Goal: Task Accomplishment & Management: Manage account settings

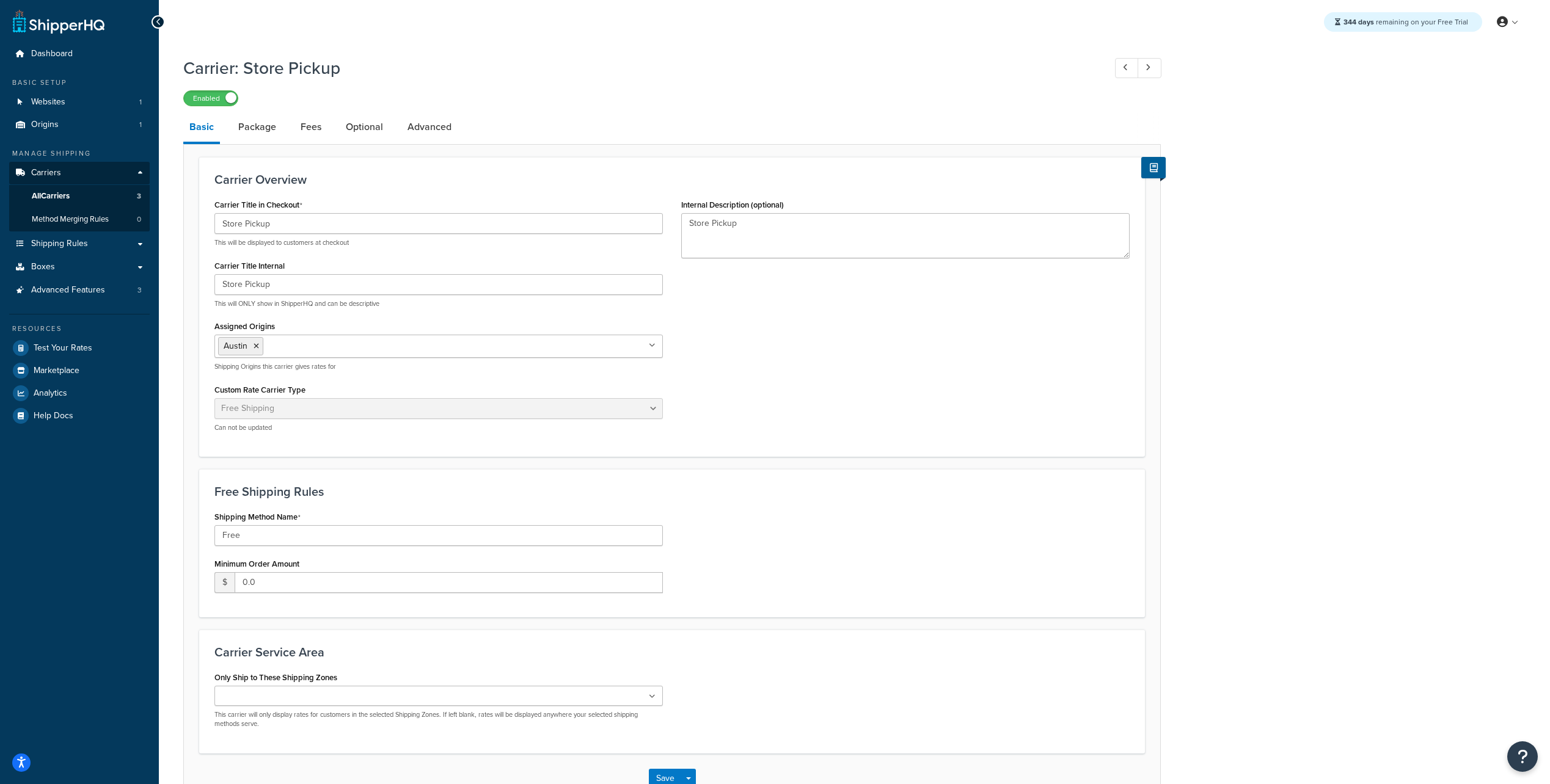
select select "free"
click at [301, 588] on input "0.0" at bounding box center [449, 582] width 429 height 21
click at [319, 533] on input "Free" at bounding box center [438, 535] width 448 height 21
click at [311, 131] on link "Fees" at bounding box center [311, 127] width 33 height 30
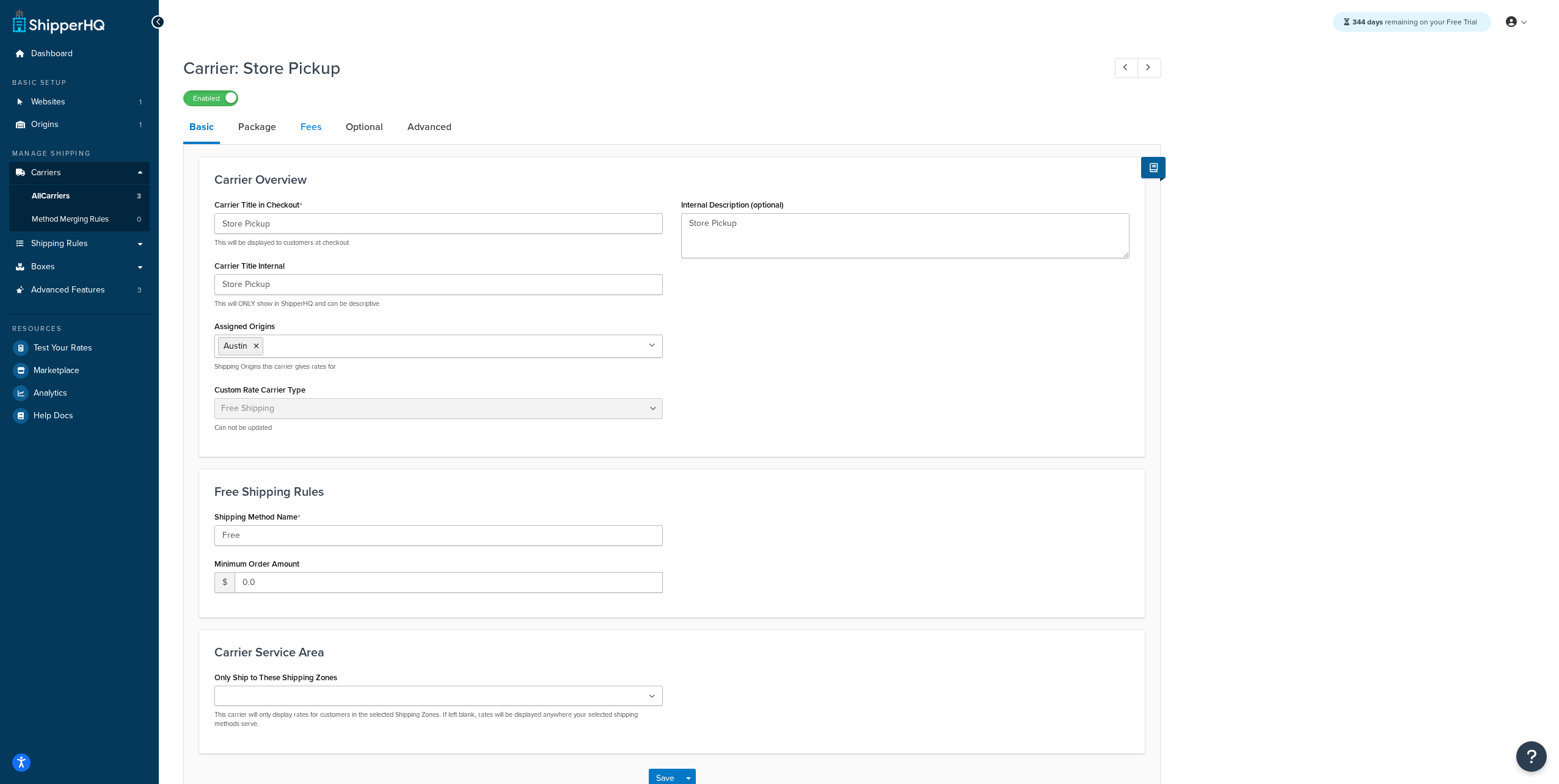
select select "AFTER"
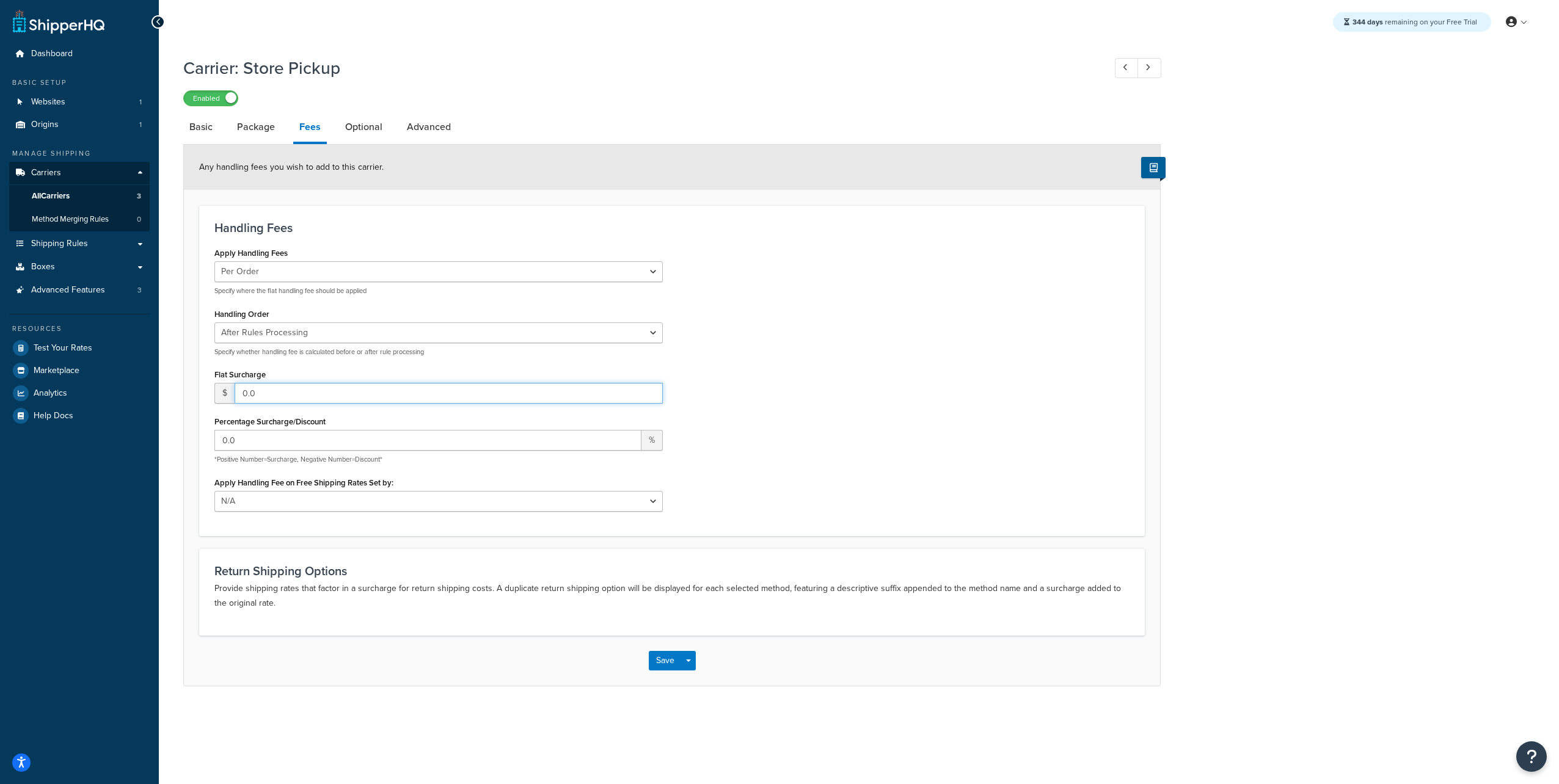
click at [290, 403] on input "0.0" at bounding box center [449, 393] width 428 height 21
type input "0.0000001"
click at [240, 332] on select "Before Rules Processing After Rules Processing" at bounding box center [438, 333] width 448 height 21
click at [668, 663] on button "Save" at bounding box center [665, 660] width 33 height 19
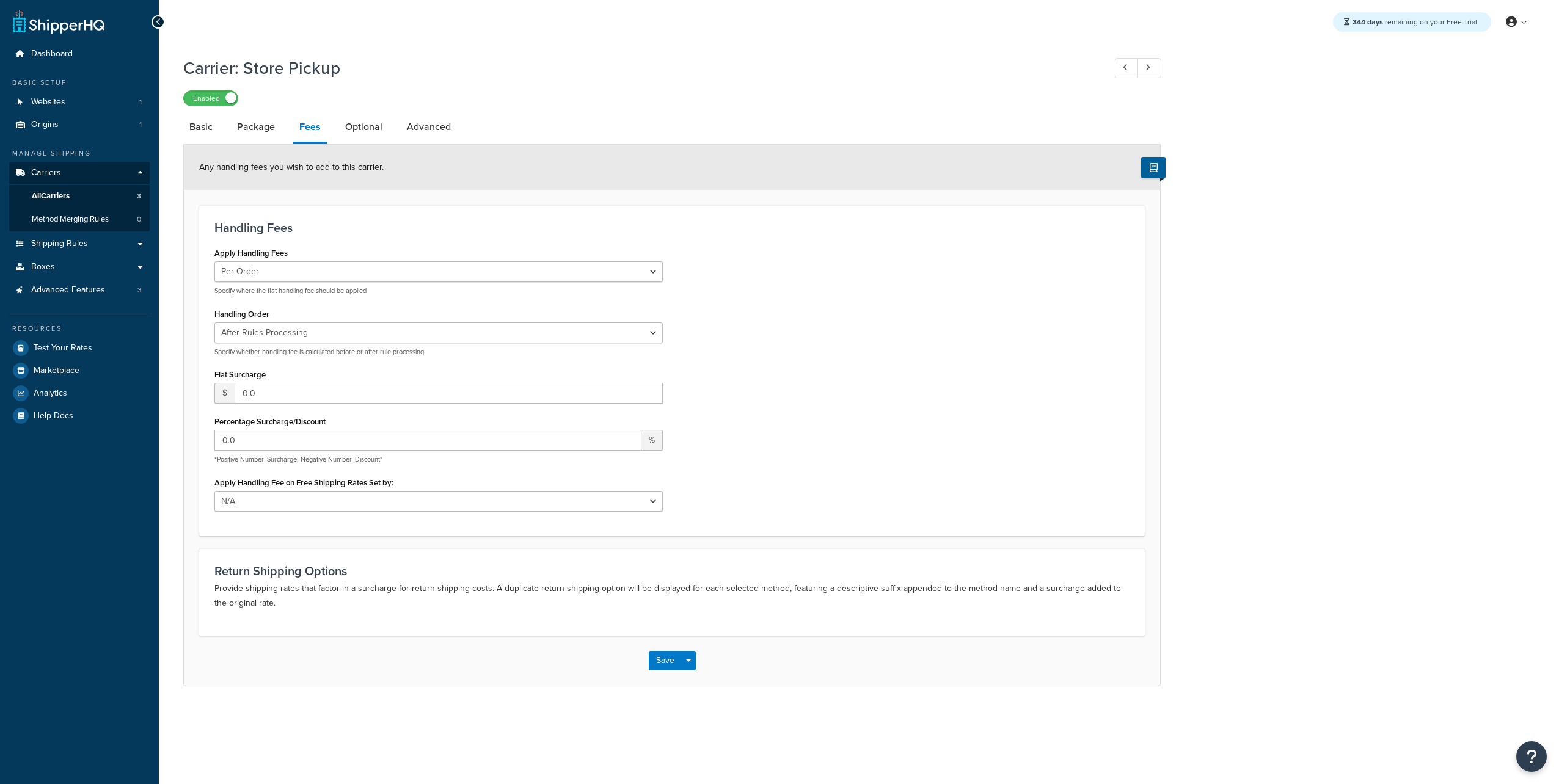
select select "AFTER"
click at [53, 198] on span "All Carriers" at bounding box center [51, 196] width 38 height 10
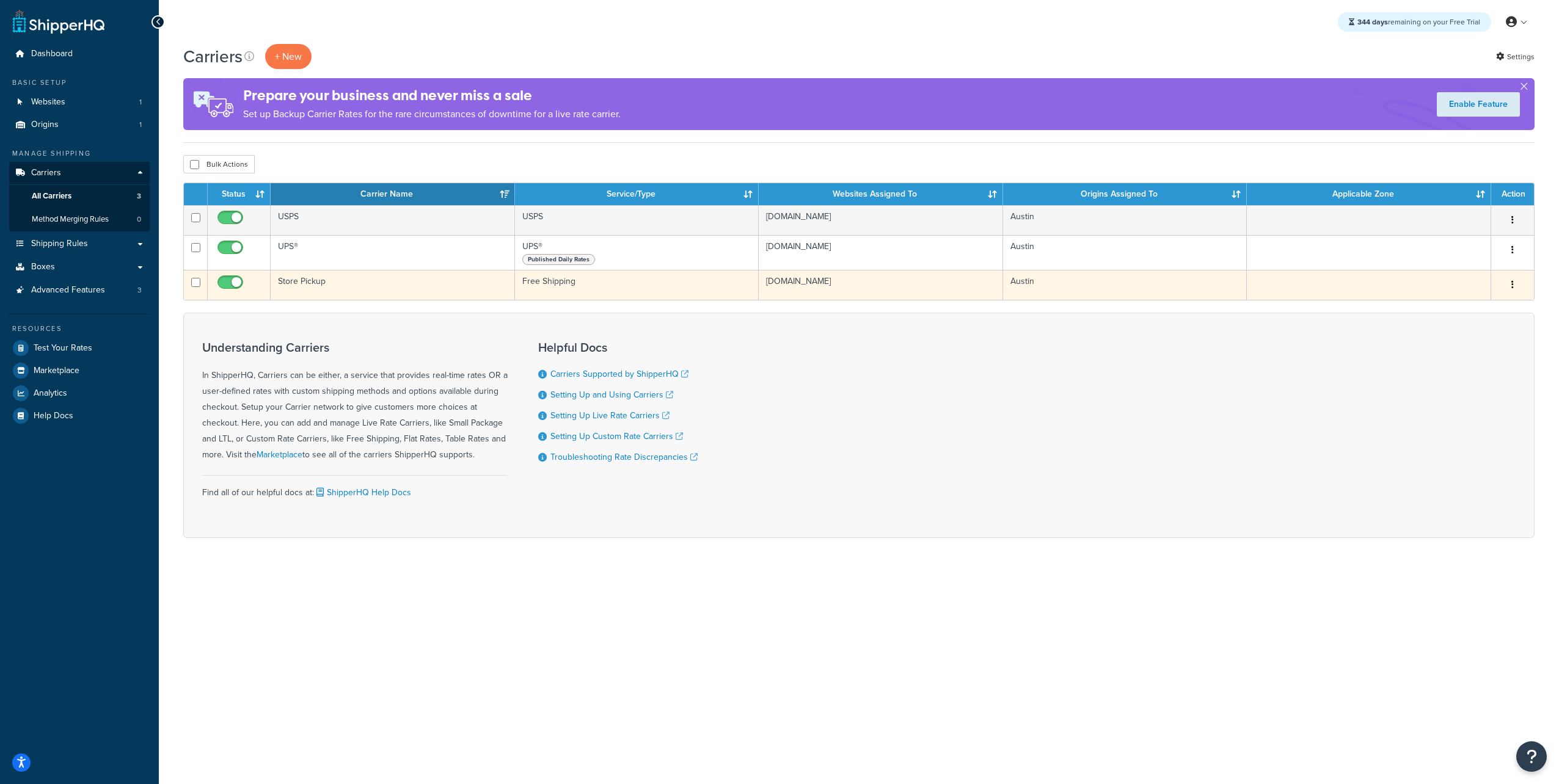
click at [310, 287] on td "Store Pickup" at bounding box center [393, 284] width 245 height 30
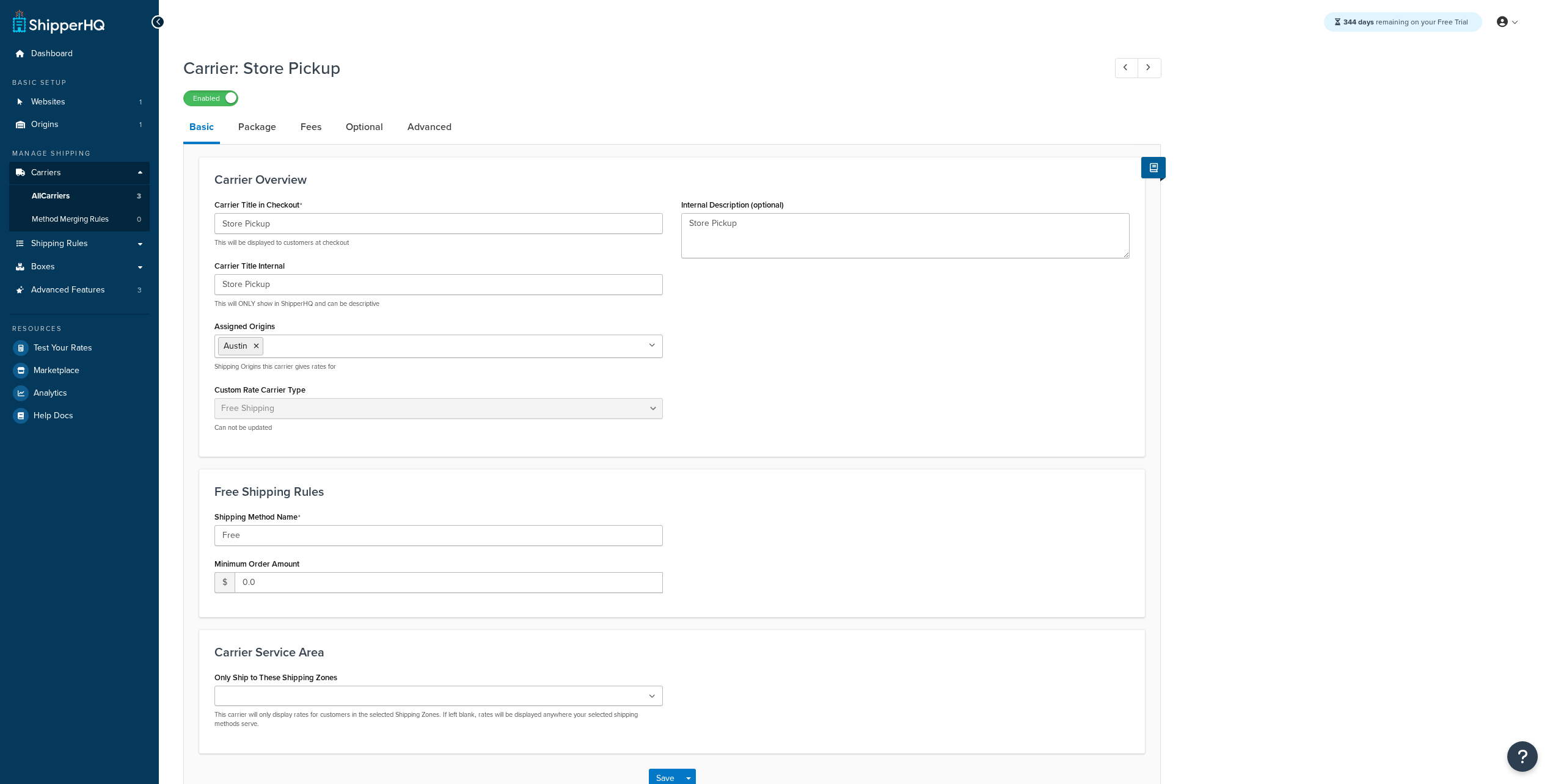
select select "free"
click at [308, 130] on link "Fees" at bounding box center [311, 127] width 33 height 30
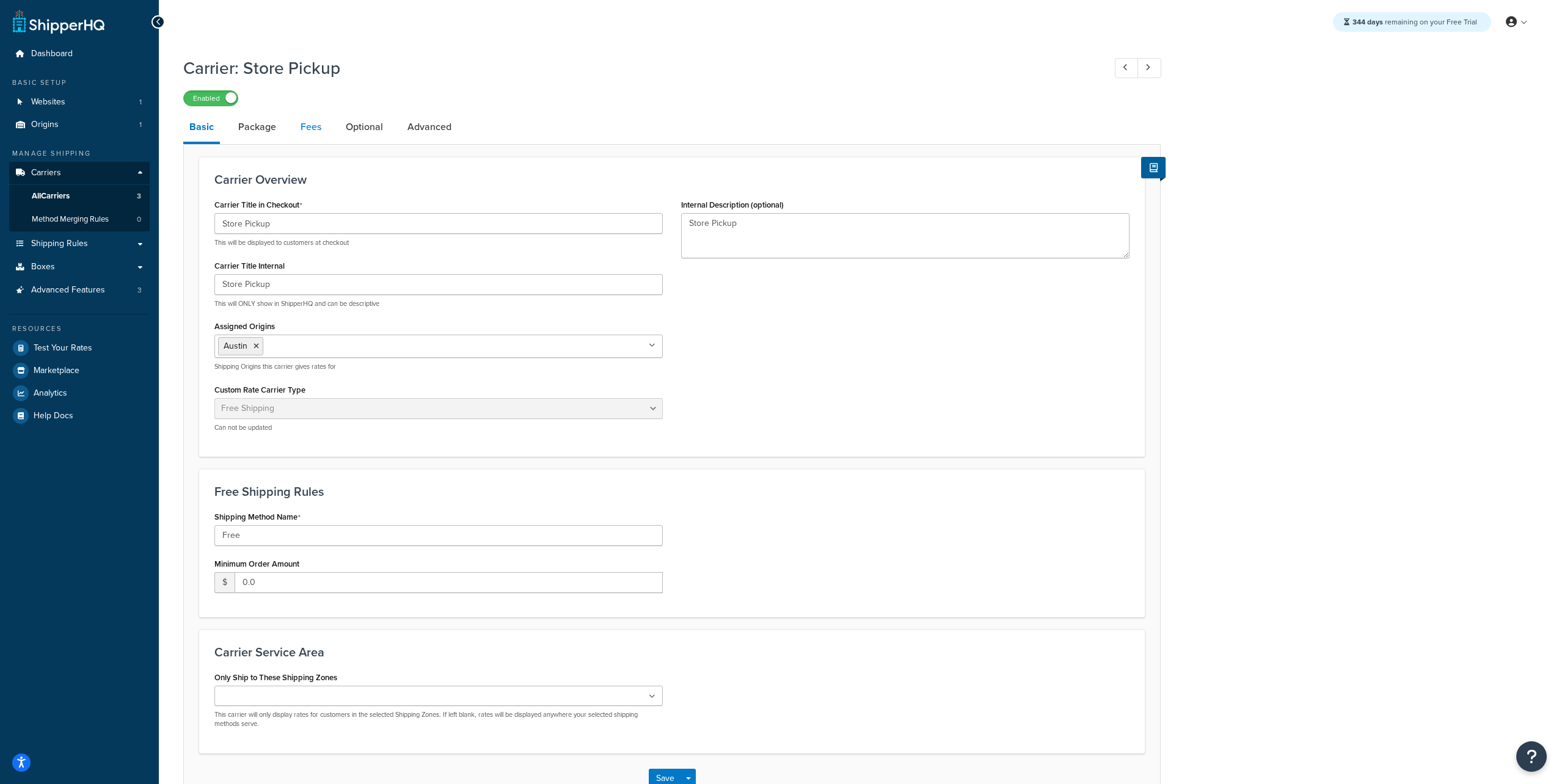
select select "AFTER"
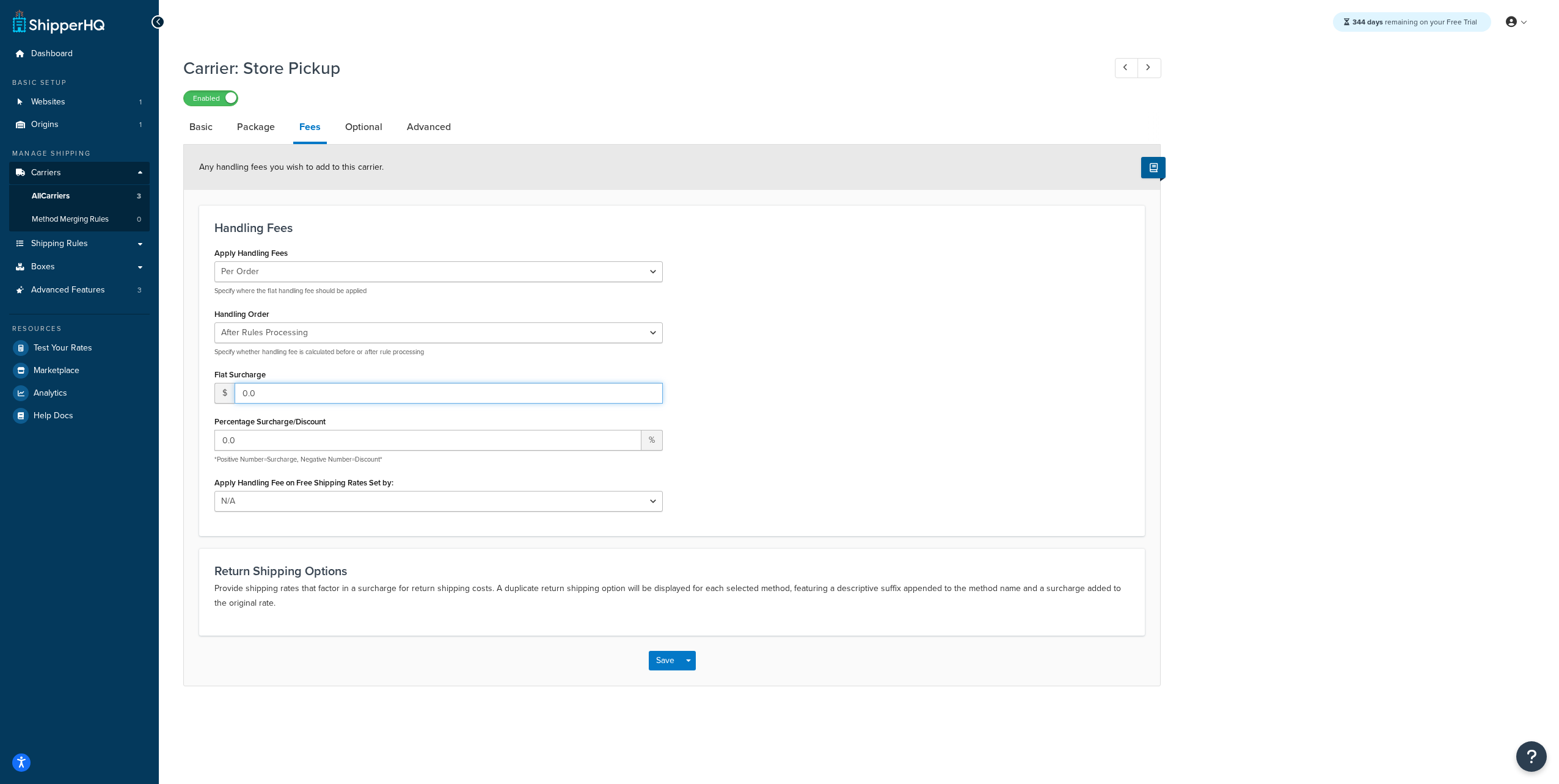
click at [303, 389] on input "0.0" at bounding box center [449, 393] width 428 height 21
type input "0.00001"
click at [670, 657] on button "Save" at bounding box center [665, 660] width 33 height 19
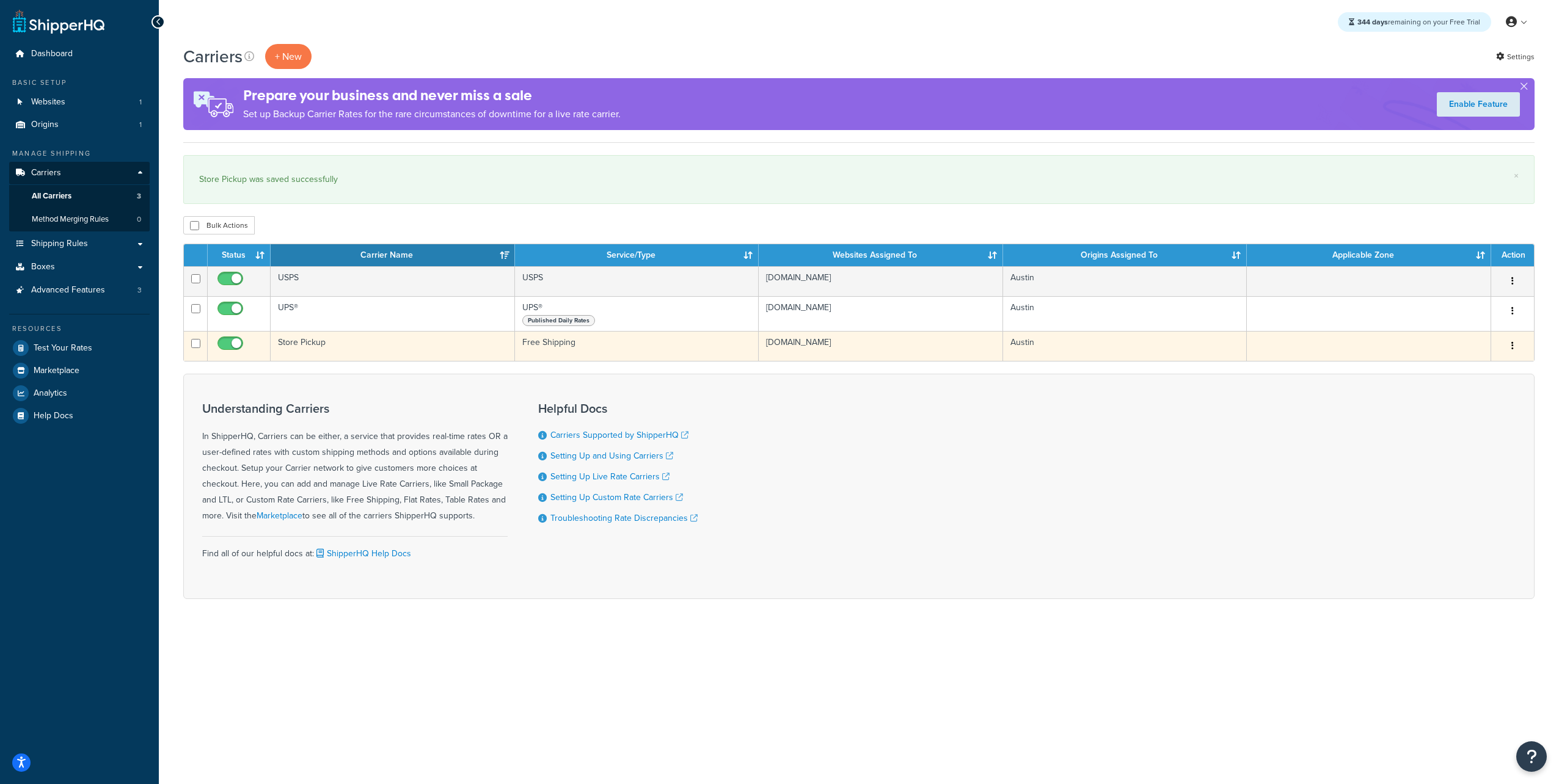
click at [308, 340] on td "Store Pickup" at bounding box center [393, 345] width 245 height 30
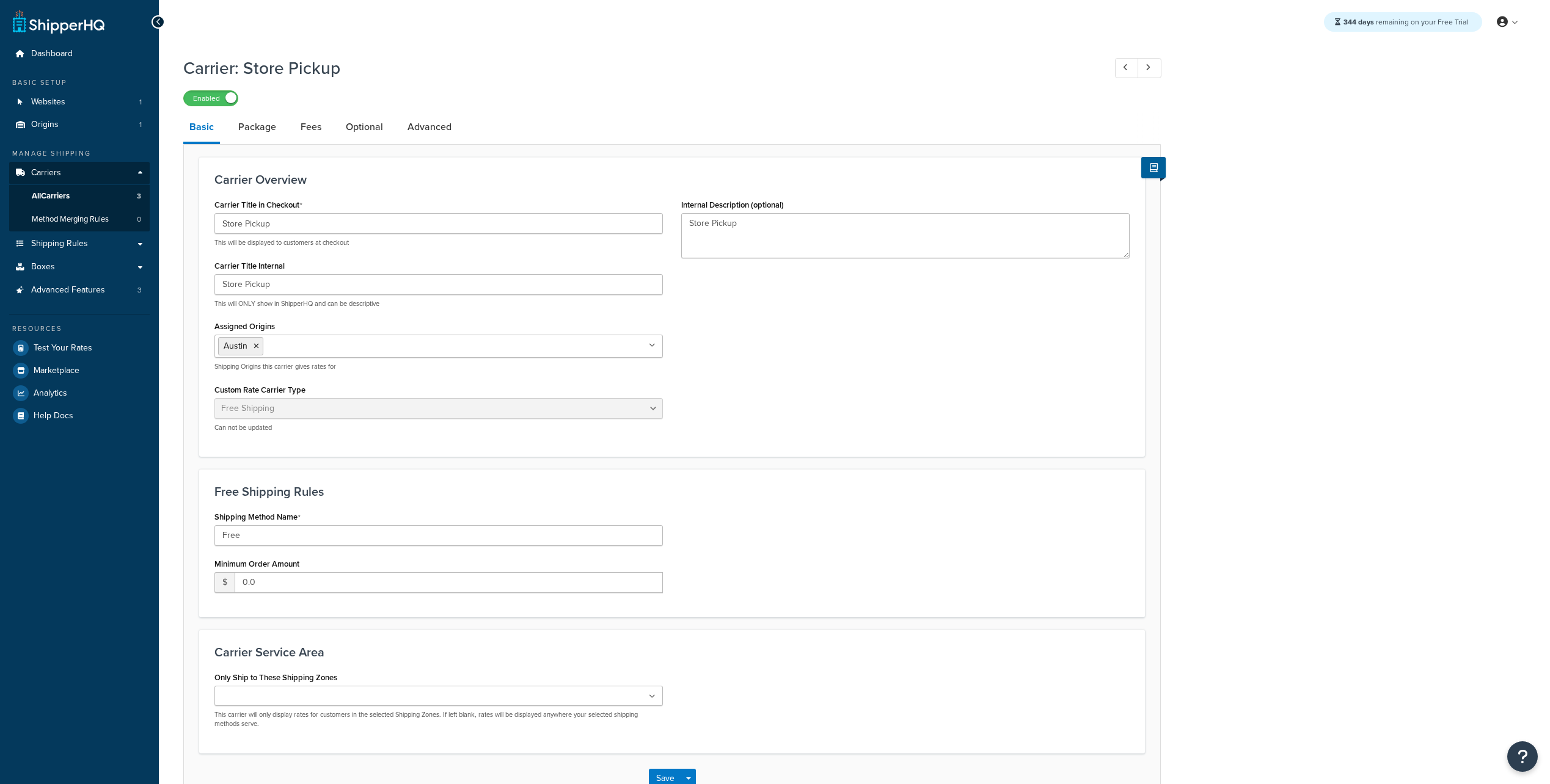
select select "free"
click at [264, 124] on link "Package" at bounding box center [257, 127] width 50 height 30
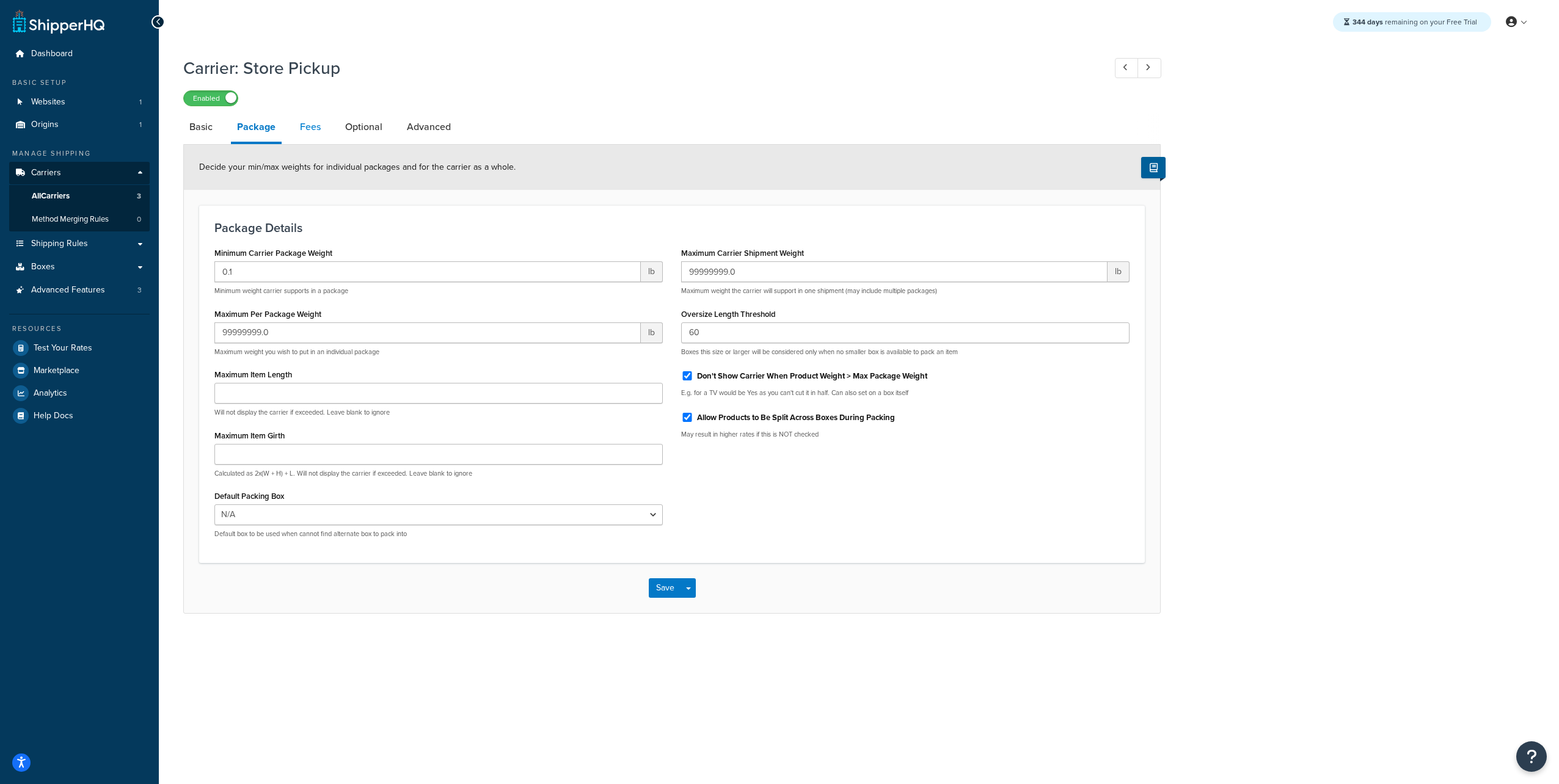
click at [325, 128] on link "Fees" at bounding box center [310, 127] width 33 height 30
select select "AFTER"
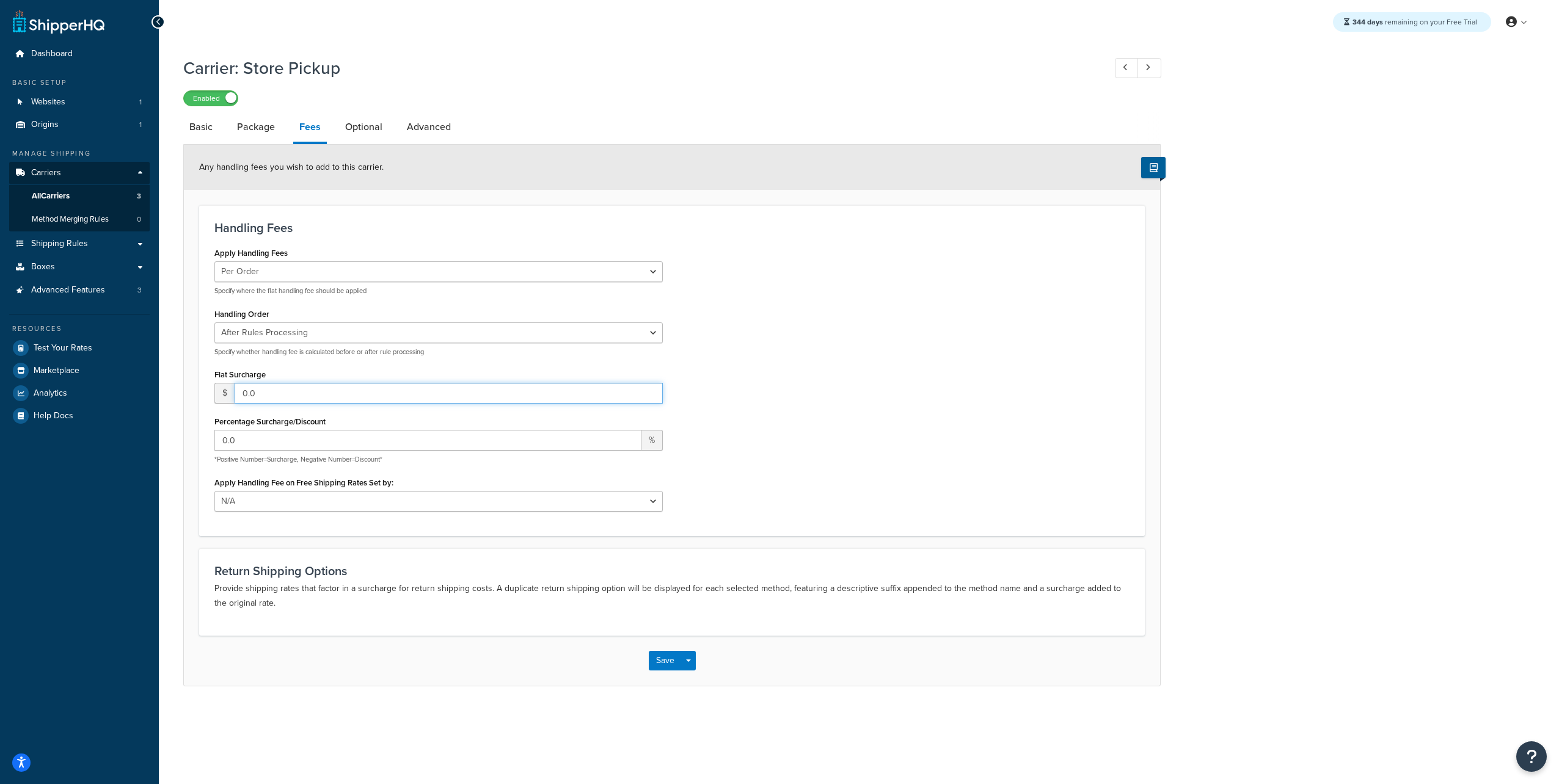
click at [319, 398] on input "0.0" at bounding box center [449, 393] width 428 height 21
type input "0.00001"
click at [659, 658] on button "Save" at bounding box center [665, 660] width 33 height 19
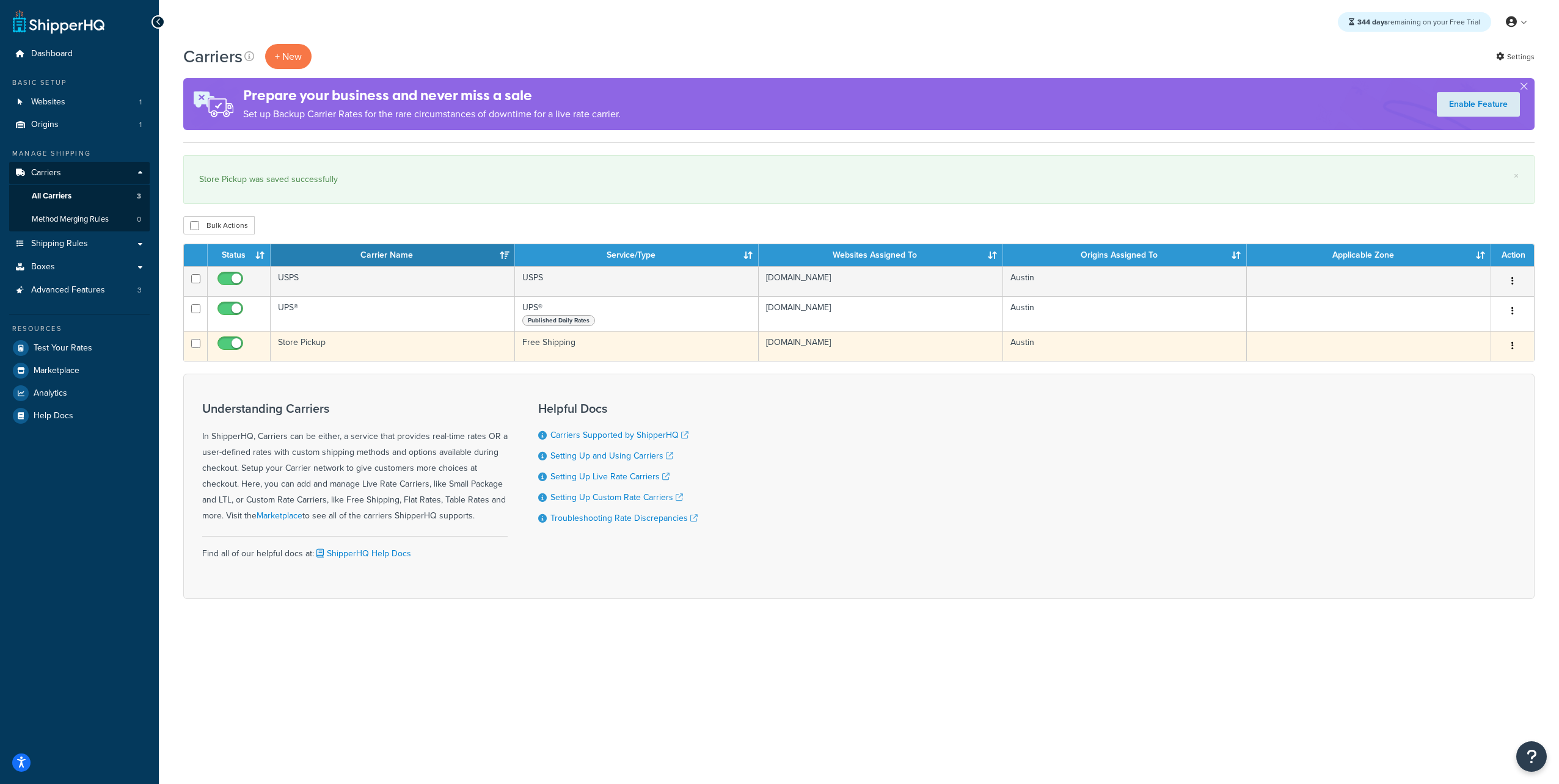
click at [298, 340] on td "Store Pickup" at bounding box center [393, 345] width 245 height 30
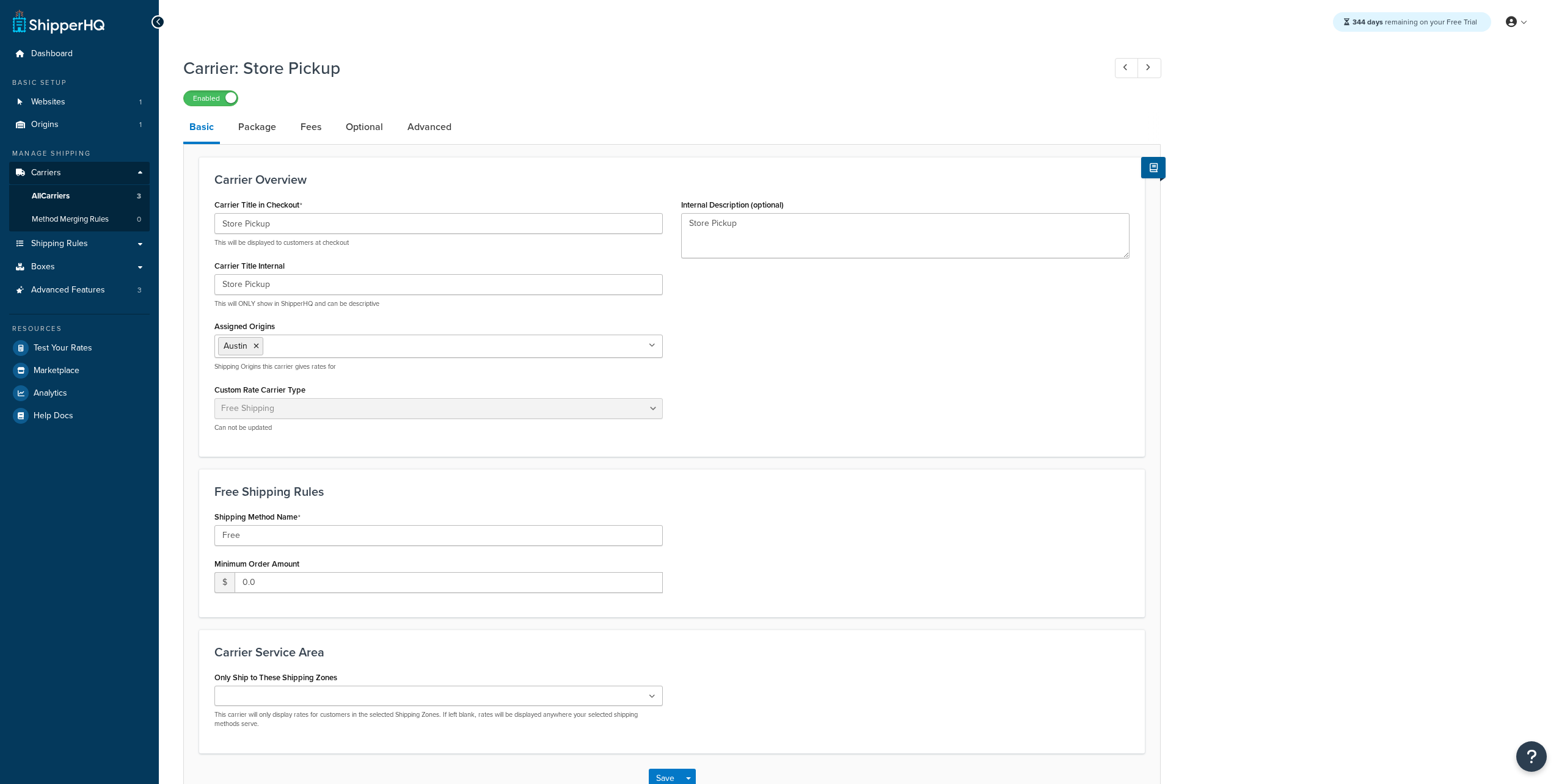
select select "free"
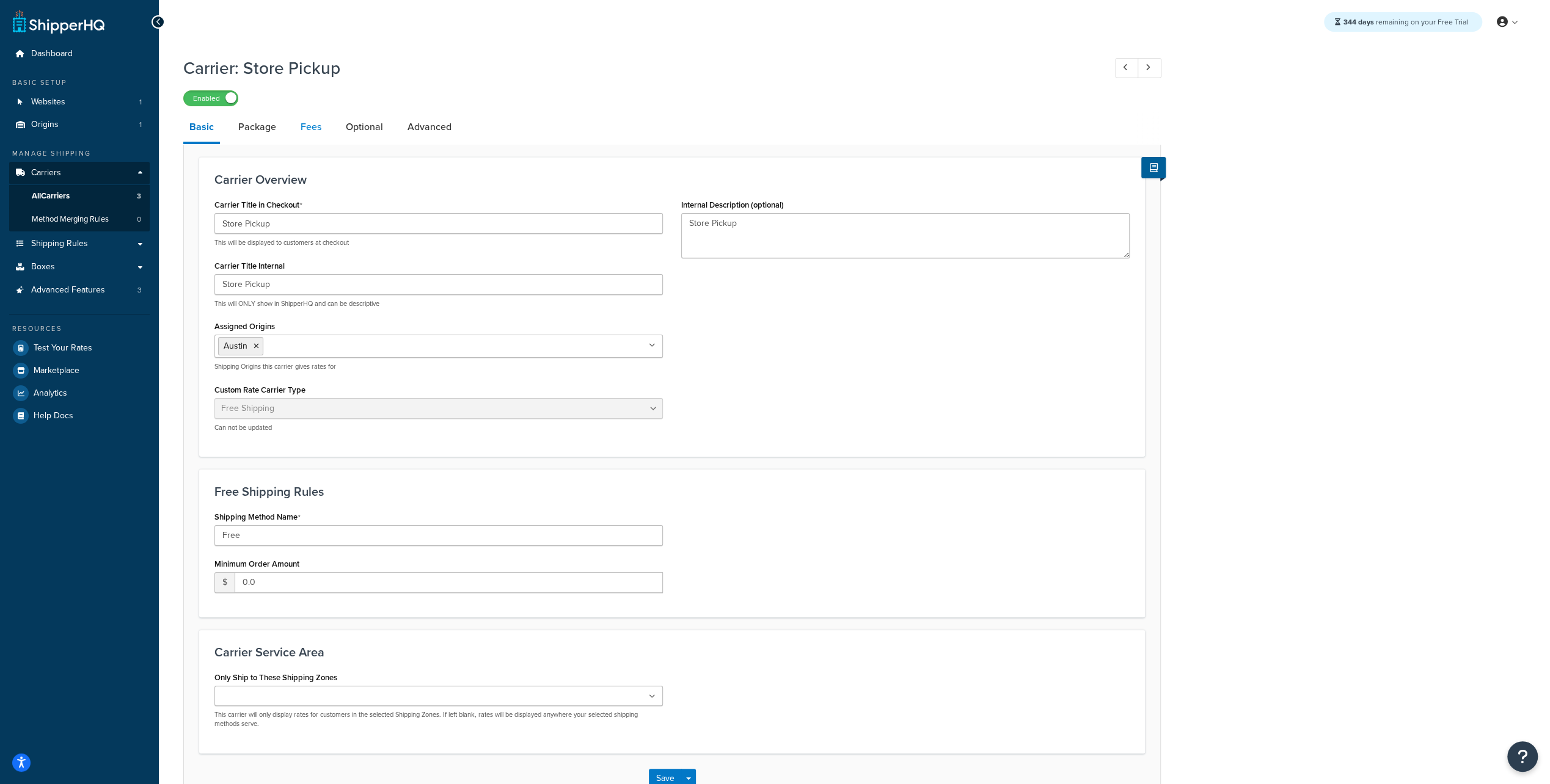
click at [307, 127] on link "Fees" at bounding box center [311, 127] width 33 height 30
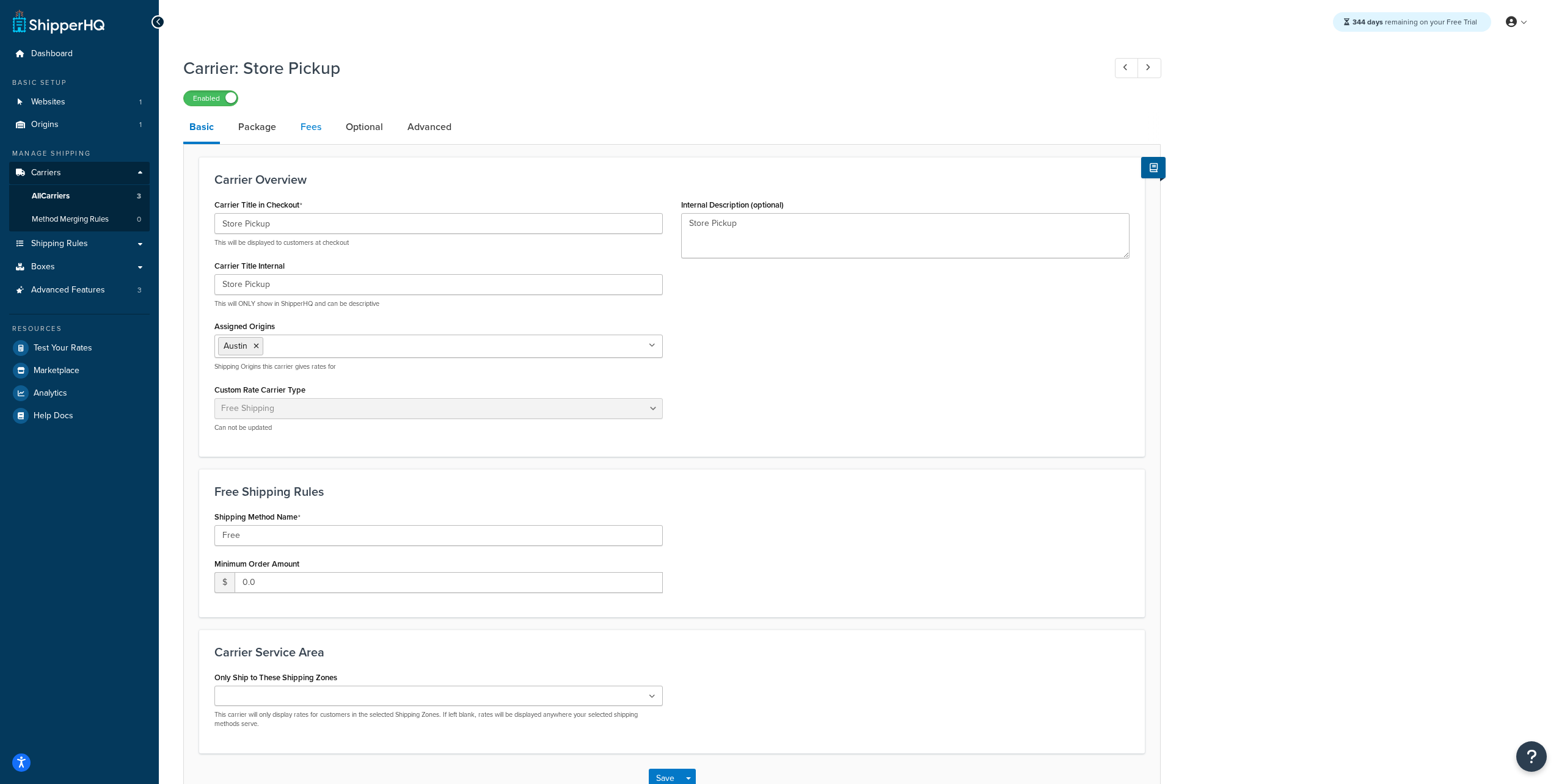
select select "AFTER"
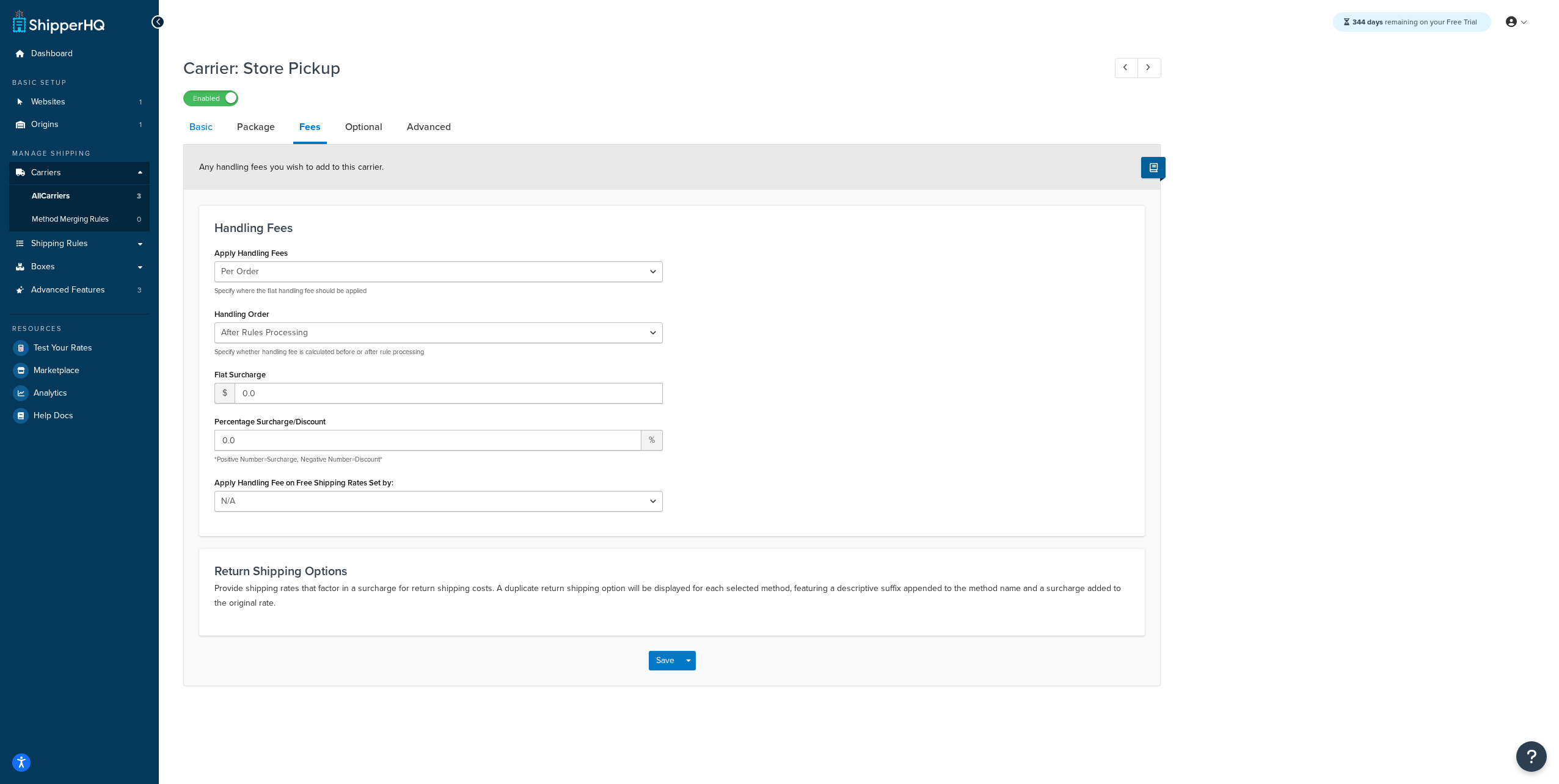
click at [205, 124] on link "Basic" at bounding box center [201, 127] width 36 height 30
select select "free"
